Goal: Information Seeking & Learning: Learn about a topic

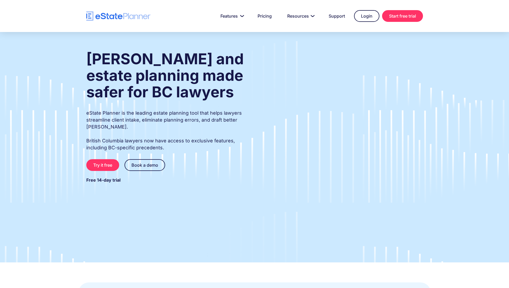
type input "**"
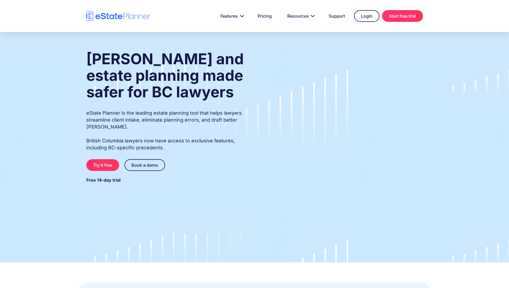
type input "*"
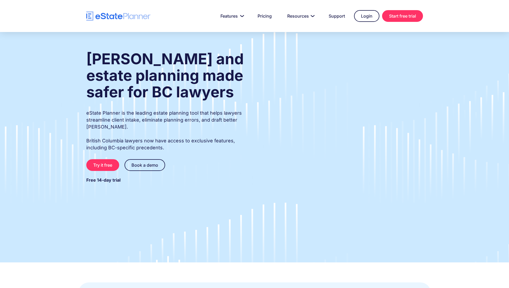
type input "******"
